Goal: Check status: Check status

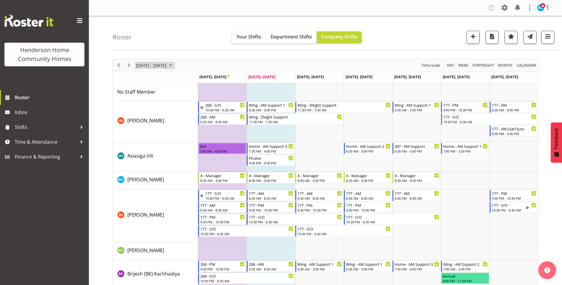
click at [174, 65] on span "September 2025" at bounding box center [170, 65] width 7 height 7
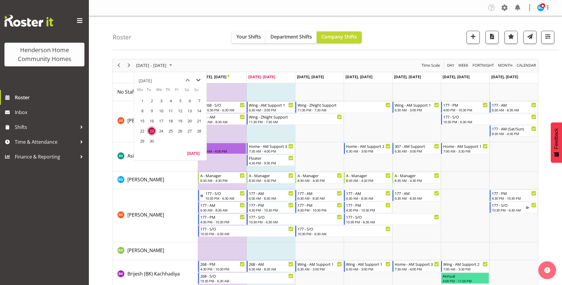
click at [199, 80] on span "next month" at bounding box center [198, 80] width 10 height 11
drag, startPoint x: 140, startPoint y: 141, endPoint x: 173, endPoint y: 134, distance: 33.2
click at [141, 140] on span "27" at bounding box center [142, 140] width 9 height 9
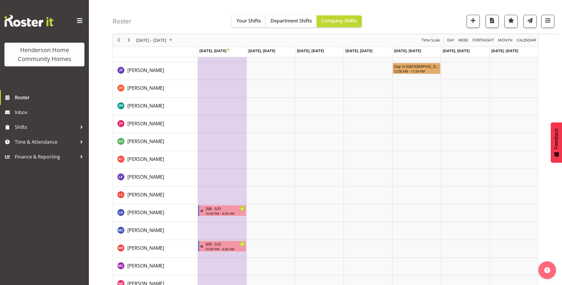
scroll to position [212, 0]
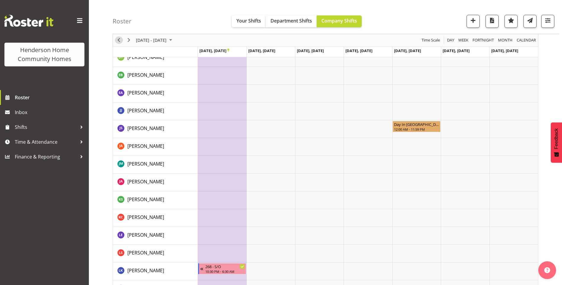
drag, startPoint x: 117, startPoint y: 40, endPoint x: 128, endPoint y: 47, distance: 13.1
click at [117, 40] on span "Previous" at bounding box center [118, 40] width 7 height 7
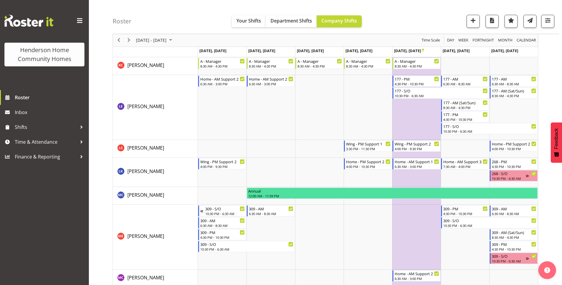
scroll to position [580, 0]
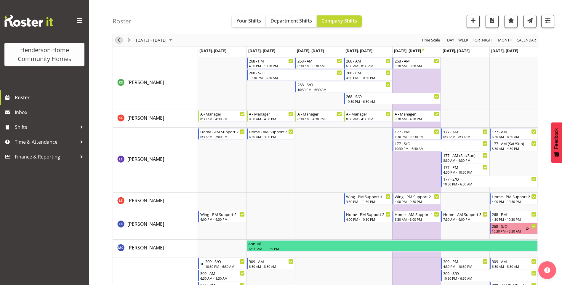
click at [119, 40] on span "Previous" at bounding box center [118, 40] width 7 height 7
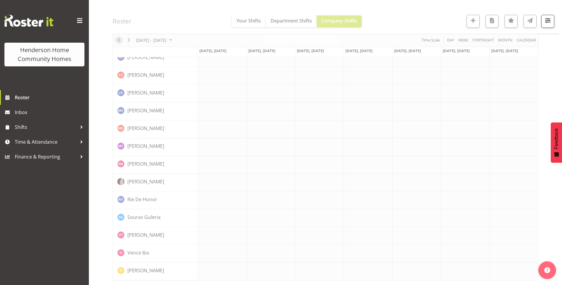
scroll to position [389, 0]
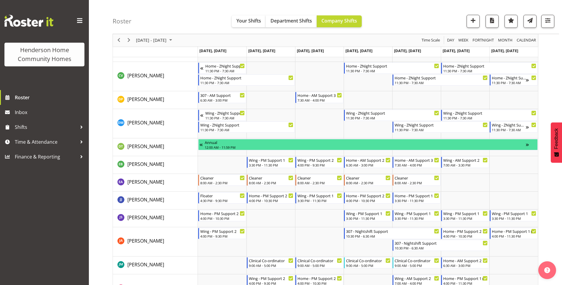
scroll to position [196, 0]
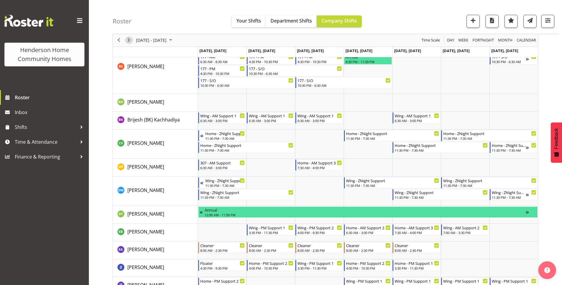
click at [126, 43] on span "Next" at bounding box center [128, 40] width 7 height 7
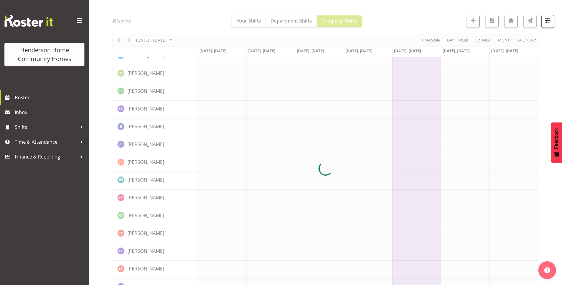
click at [181, 41] on div at bounding box center [324, 168] width 425 height 611
click at [181, 40] on div at bounding box center [324, 168] width 425 height 611
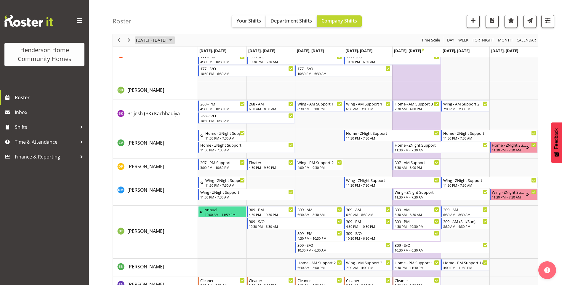
click at [174, 40] on span "October 2025" at bounding box center [170, 40] width 7 height 7
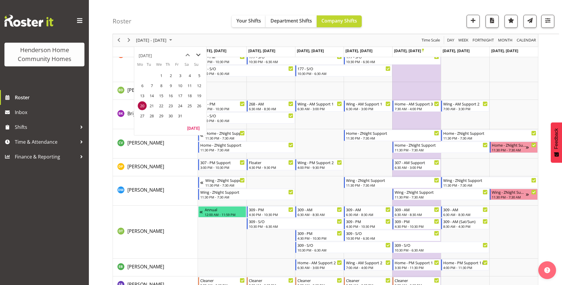
click at [197, 54] on span "next month" at bounding box center [198, 55] width 10 height 11
click at [142, 94] on span "10" at bounding box center [142, 95] width 9 height 9
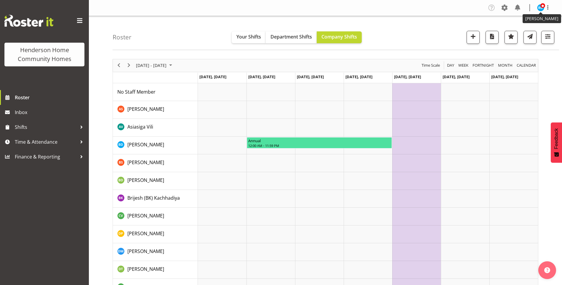
click at [540, 7] on span at bounding box center [542, 5] width 5 height 5
click at [517, 29] on link "Log Out" at bounding box center [522, 31] width 57 height 11
